Goal: Task Accomplishment & Management: Manage account settings

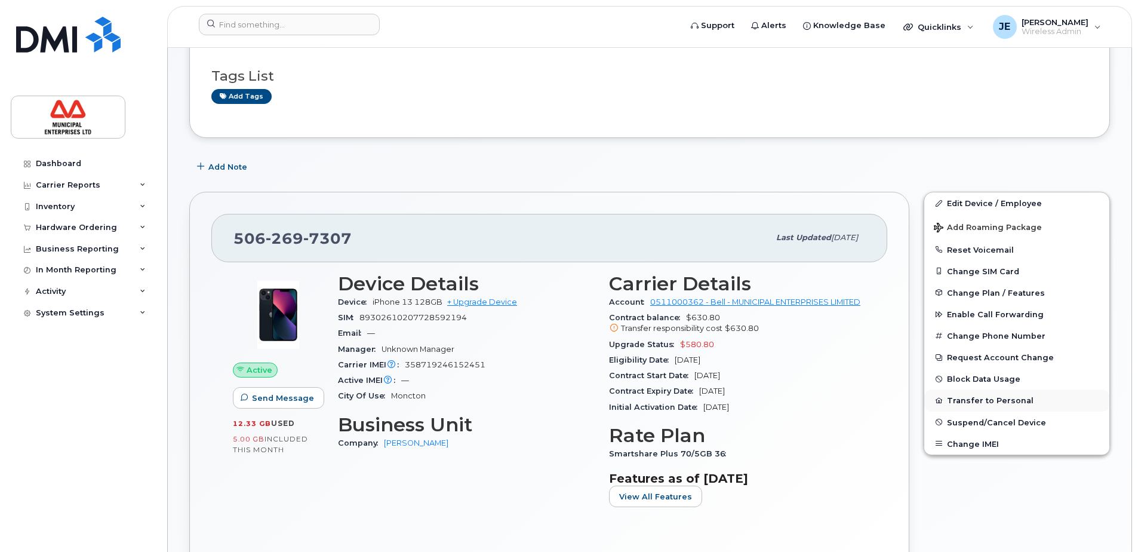
scroll to position [119, 0]
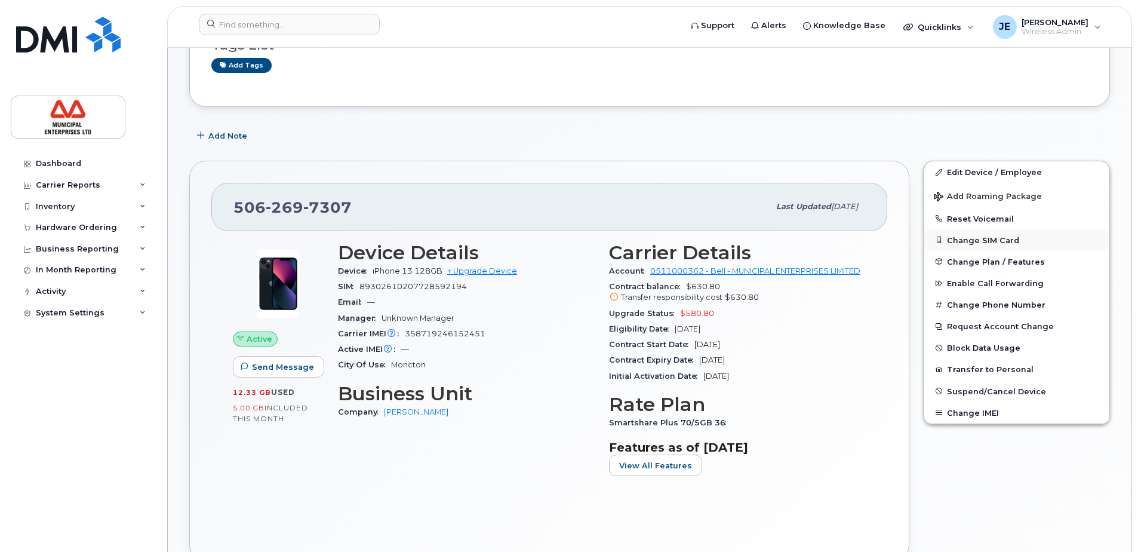
click at [982, 236] on button "Change SIM Card" at bounding box center [1017, 240] width 185 height 22
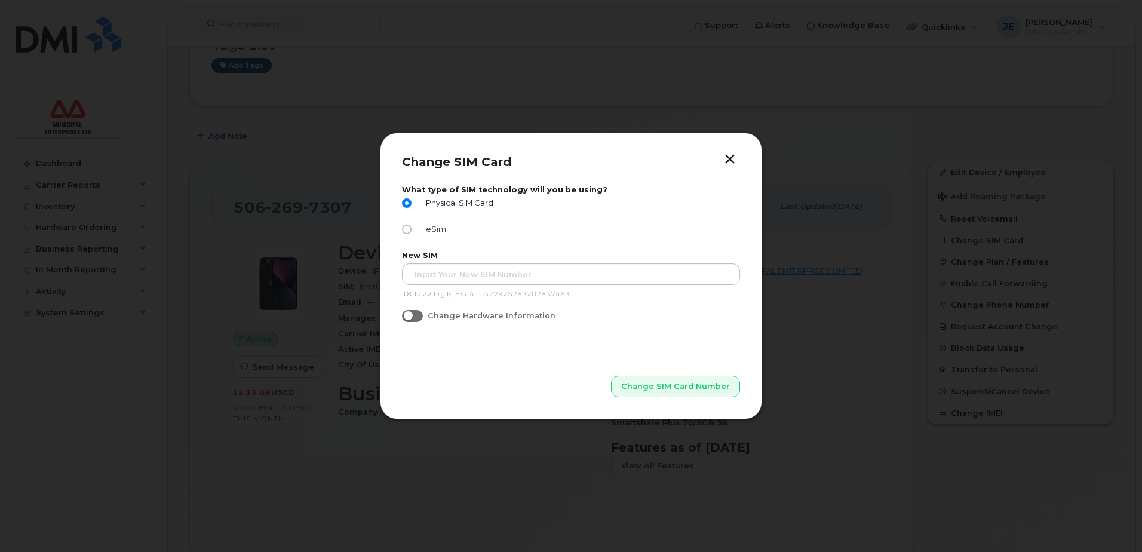
click at [407, 230] on input "eSim" at bounding box center [407, 230] width 10 height 10
radio input "true"
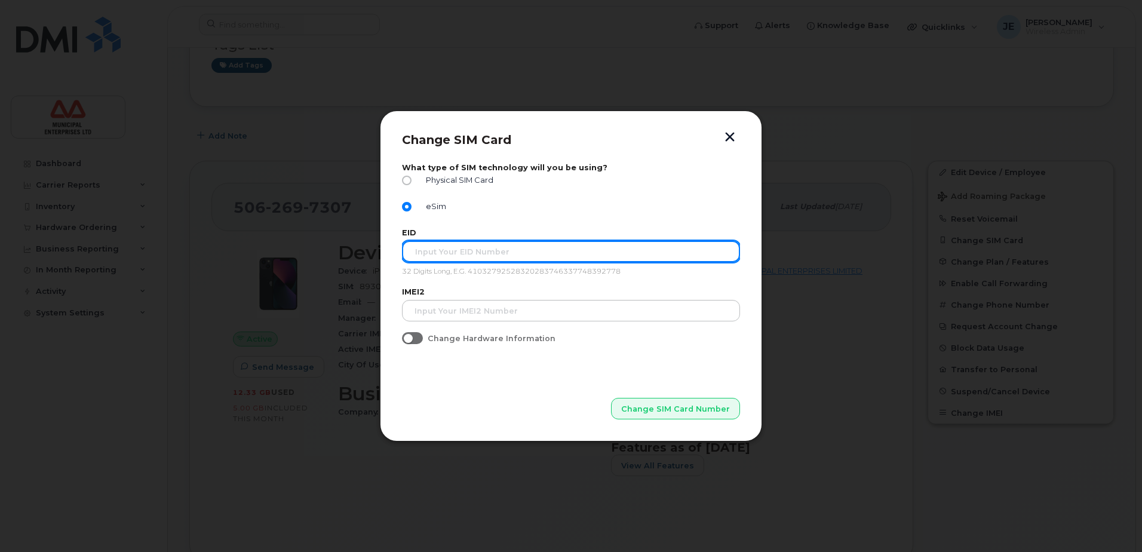
click at [468, 245] on input "text" at bounding box center [571, 252] width 338 height 22
click at [474, 247] on input "text" at bounding box center [571, 252] width 338 height 22
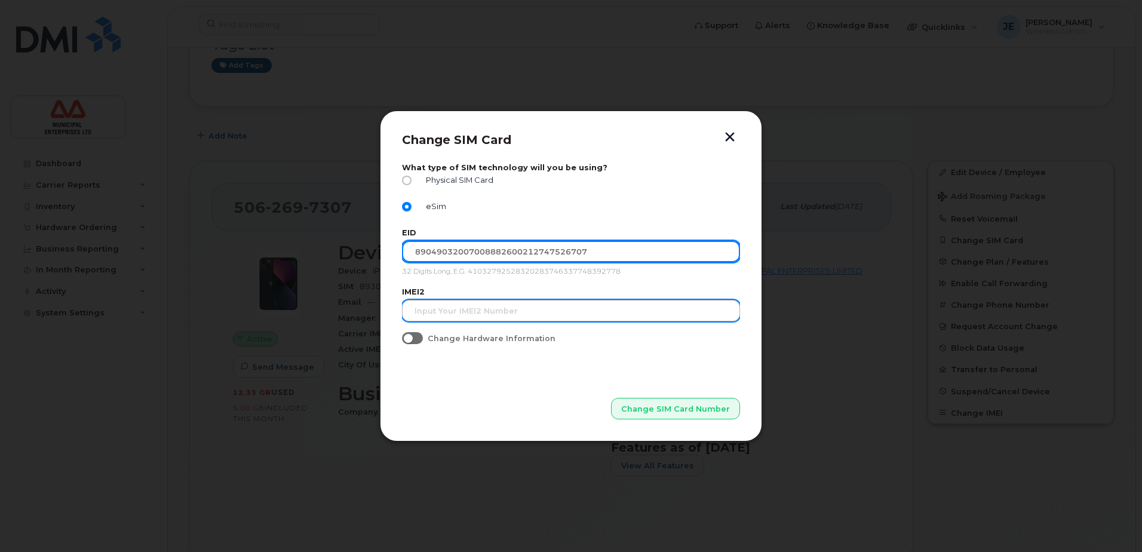
type input "89049032007008882600212747526707"
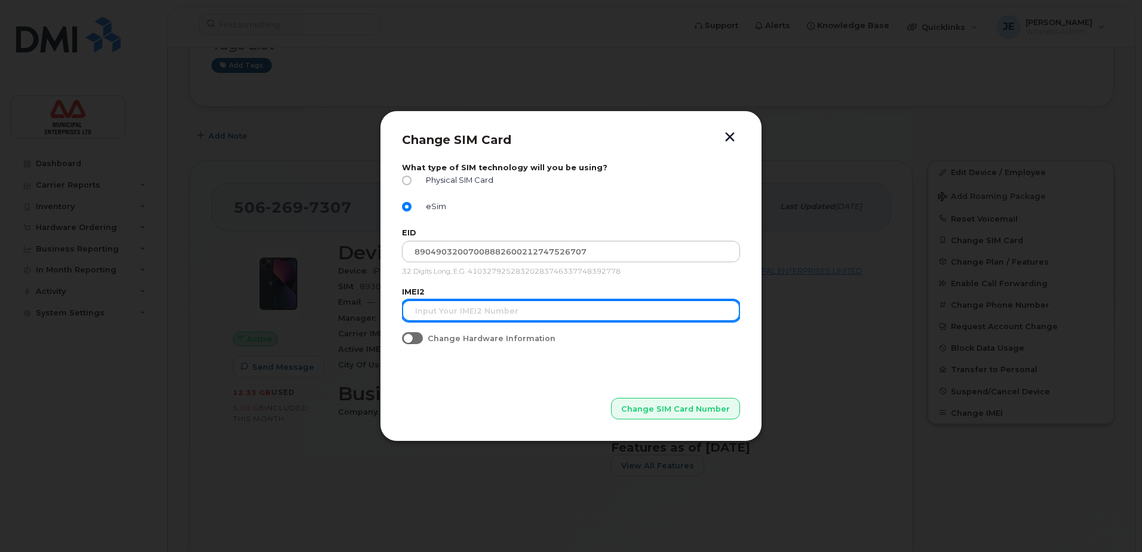
click at [474, 307] on input "text" at bounding box center [571, 311] width 338 height 22
type input "[TECHNICAL_ID]"
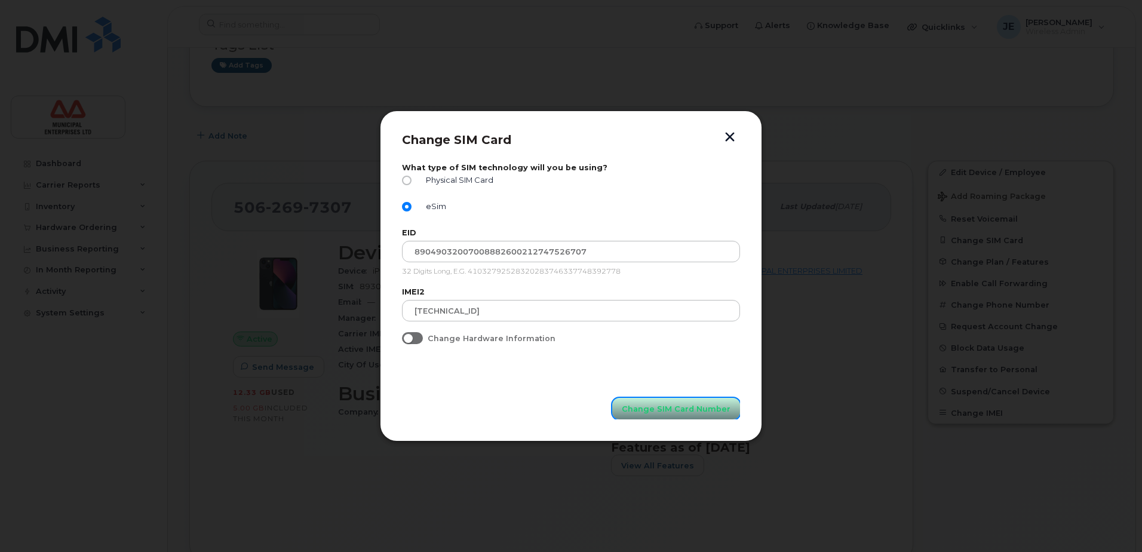
click at [660, 407] on span "Change SIM Card Number" at bounding box center [676, 408] width 109 height 11
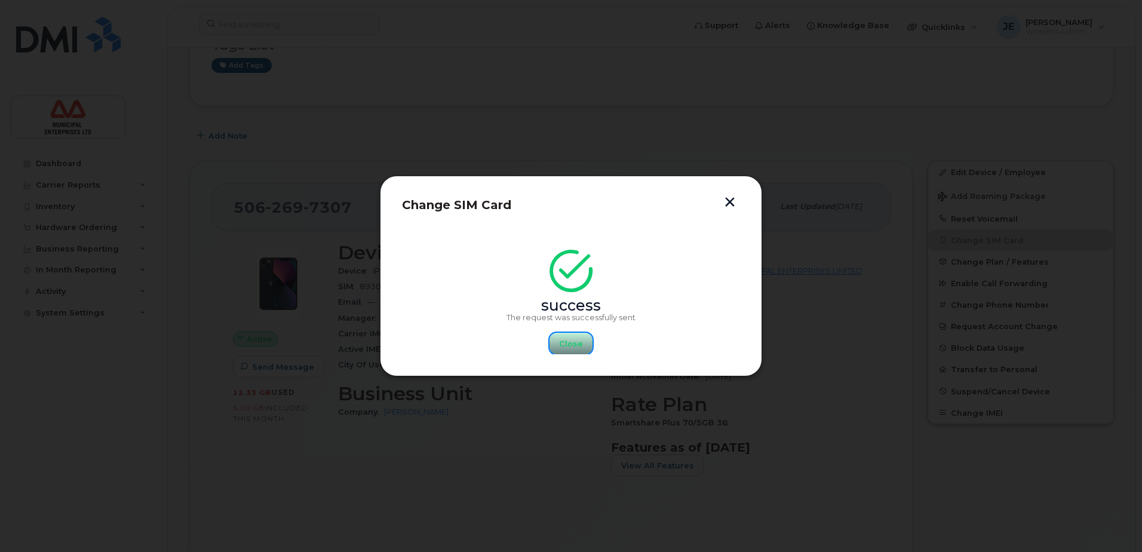
click at [578, 339] on span "Close" at bounding box center [571, 343] width 24 height 11
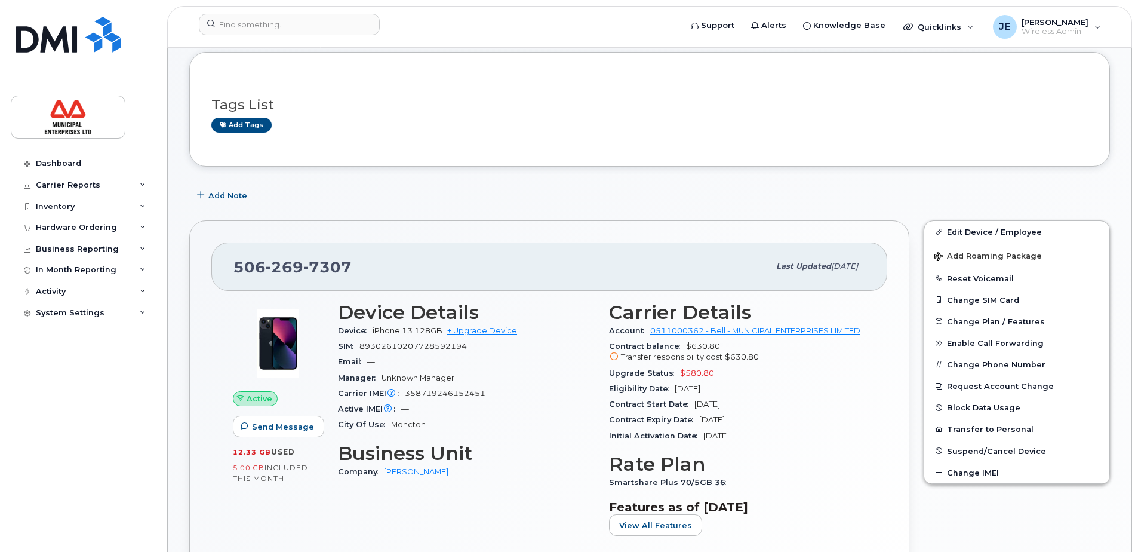
scroll to position [119, 0]
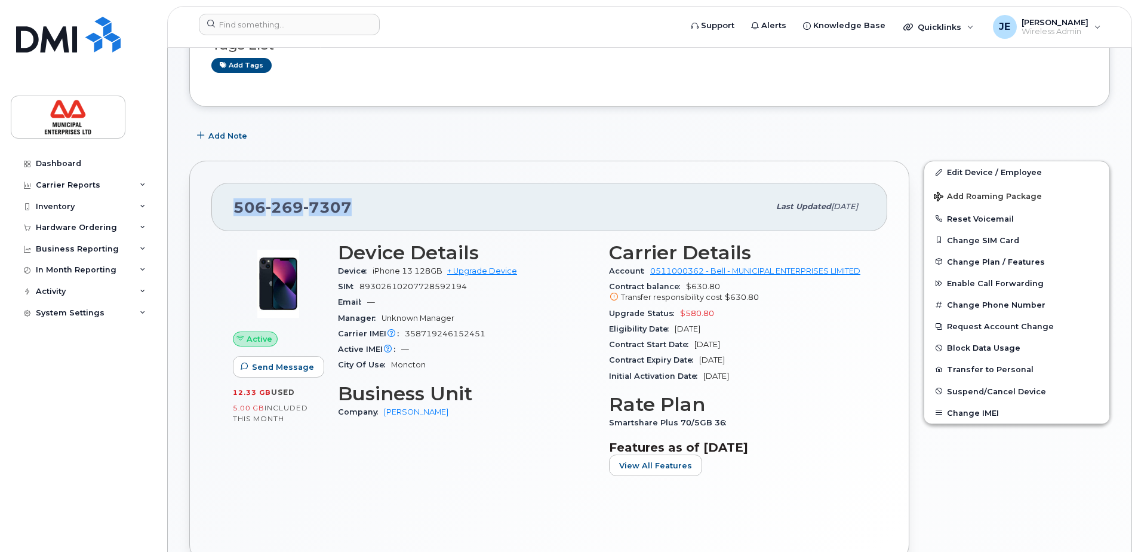
drag, startPoint x: 357, startPoint y: 208, endPoint x: 235, endPoint y: 196, distance: 122.4
click at [234, 196] on div "[PHONE_NUMBER]" at bounding box center [502, 206] width 536 height 25
drag, startPoint x: 235, startPoint y: 196, endPoint x: 256, endPoint y: 202, distance: 21.7
copy span "506 269 7307"
